Goal: Find specific page/section: Find specific page/section

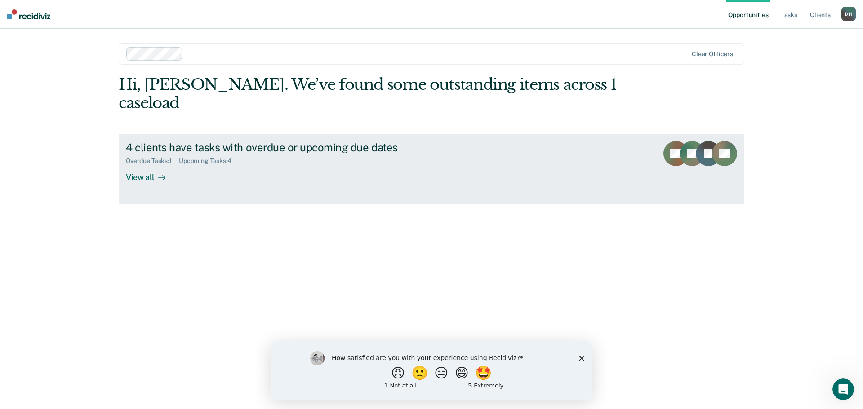
click at [138, 165] on div "View all" at bounding box center [151, 174] width 50 height 18
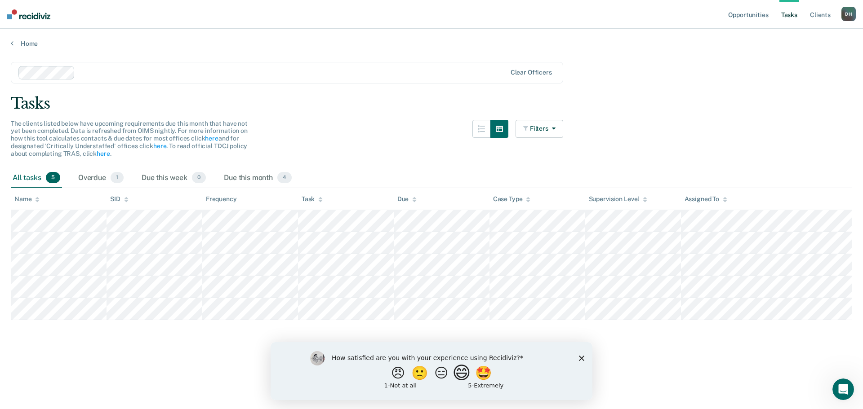
click at [470, 373] on button "😄" at bounding box center [462, 373] width 21 height 18
click at [581, 362] on icon "Close survey" at bounding box center [581, 362] width 5 height 5
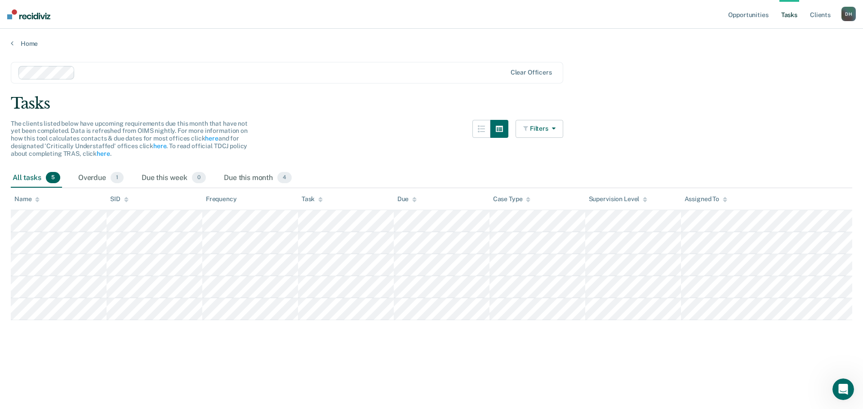
click at [556, 130] on button "Filters" at bounding box center [539, 129] width 48 height 18
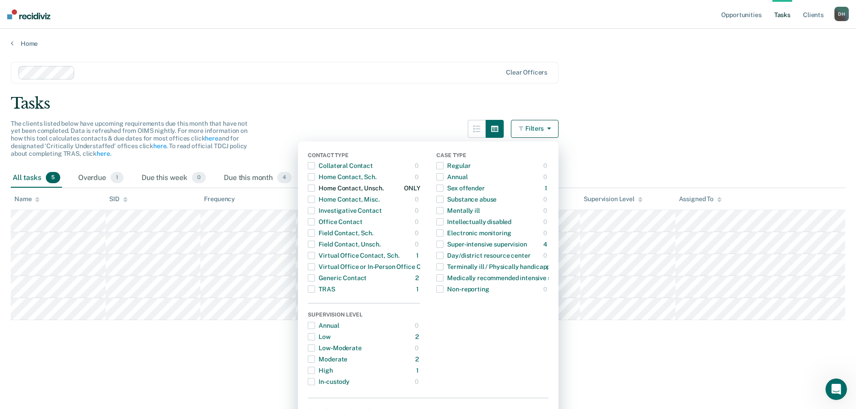
click at [313, 188] on span "button" at bounding box center [311, 188] width 7 height 7
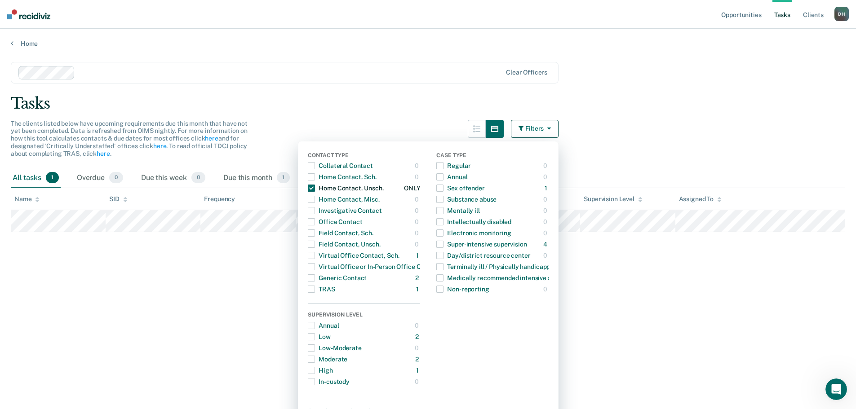
click at [313, 188] on span "button" at bounding box center [311, 188] width 7 height 7
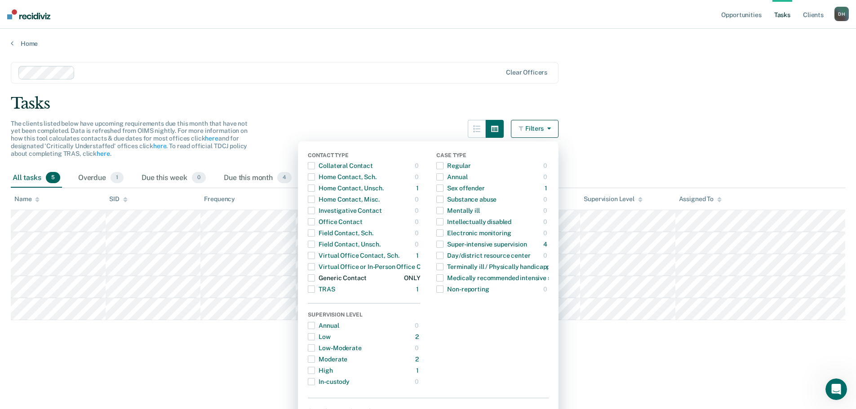
click at [315, 278] on span "button" at bounding box center [311, 278] width 7 height 7
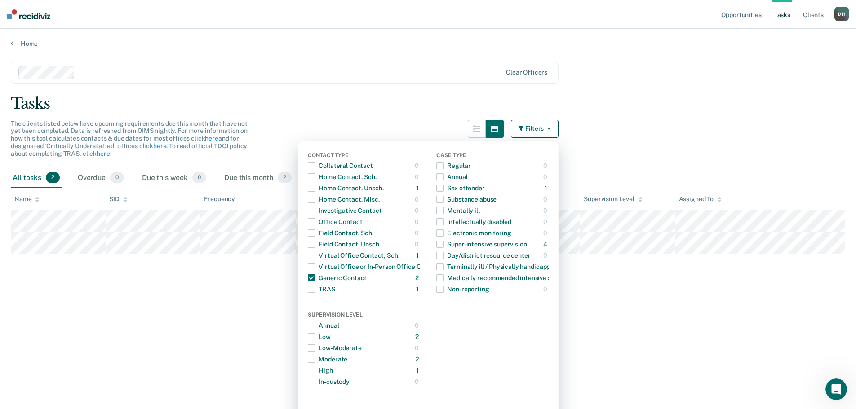
click at [273, 289] on main "Clear officers Tasks The clients listed below have upcoming requirements due th…" at bounding box center [428, 227] width 856 height 359
